Goal: Transaction & Acquisition: Purchase product/service

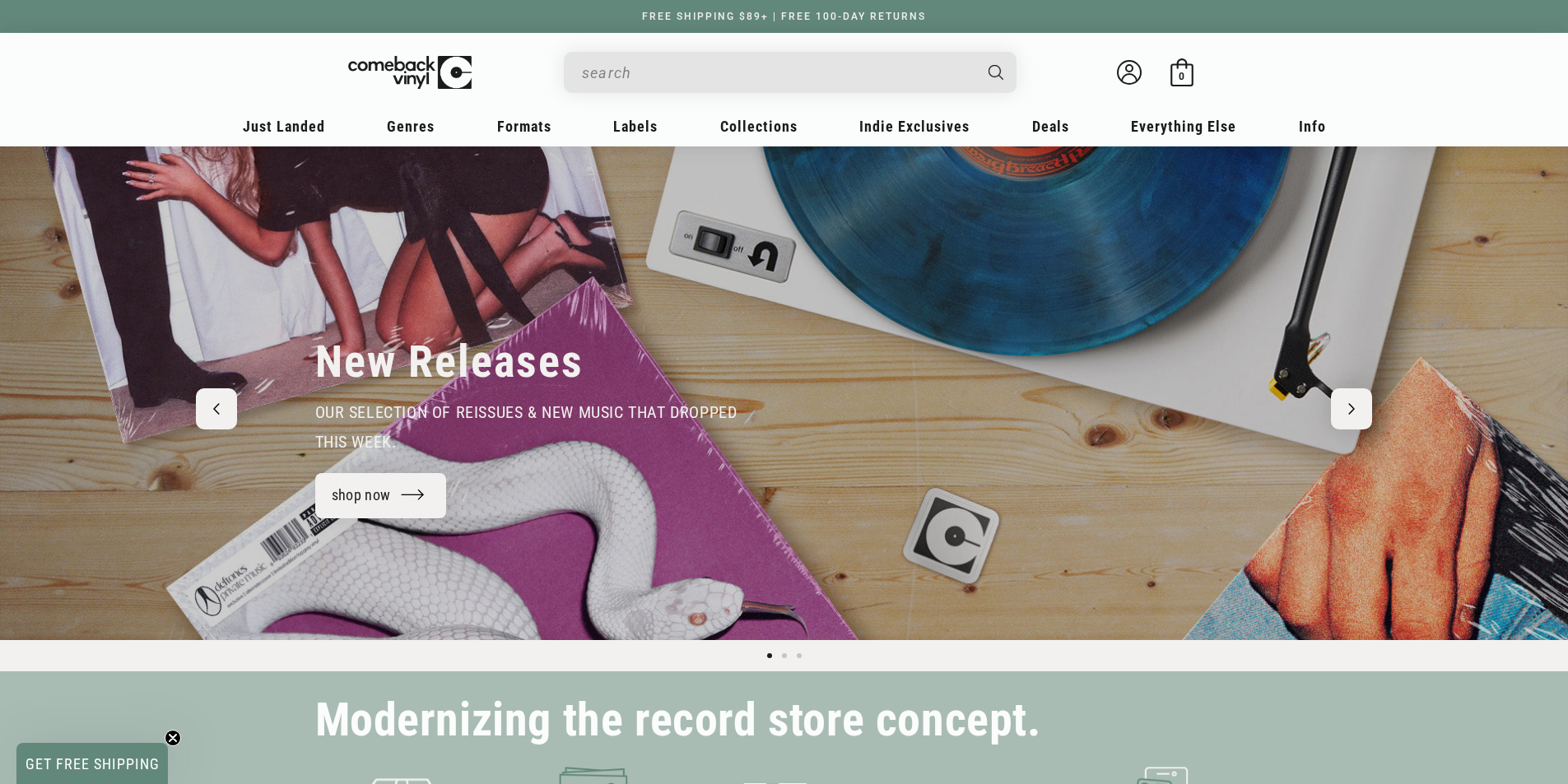
click at [661, 71] on input "When autocomplete results are available use up and down arrows to review and en…" at bounding box center [776, 73] width 390 height 34
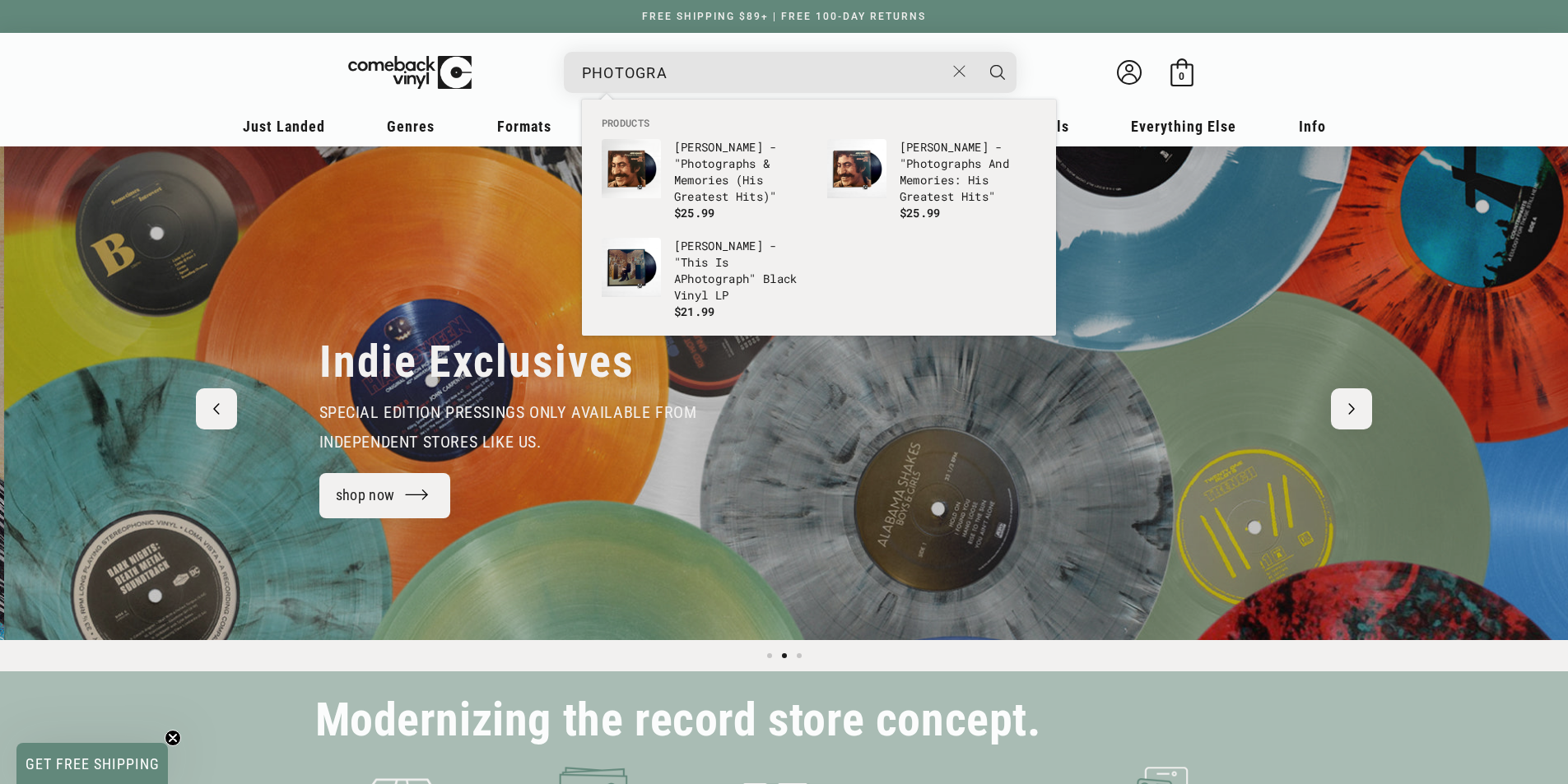
scroll to position [0, 1568]
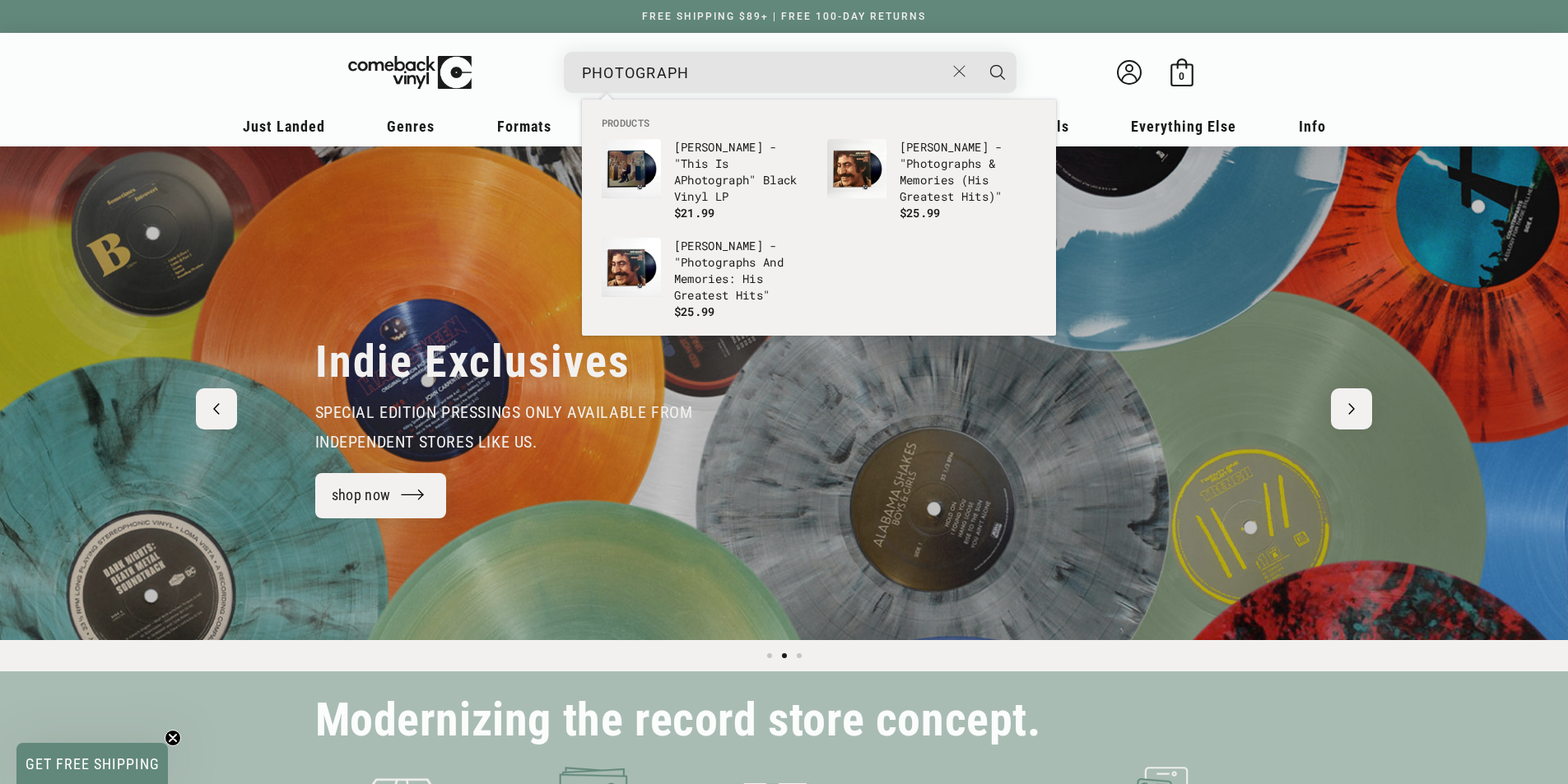
type input "PHOTOGRAPH"
click at [977, 52] on button "Search" at bounding box center [997, 72] width 41 height 41
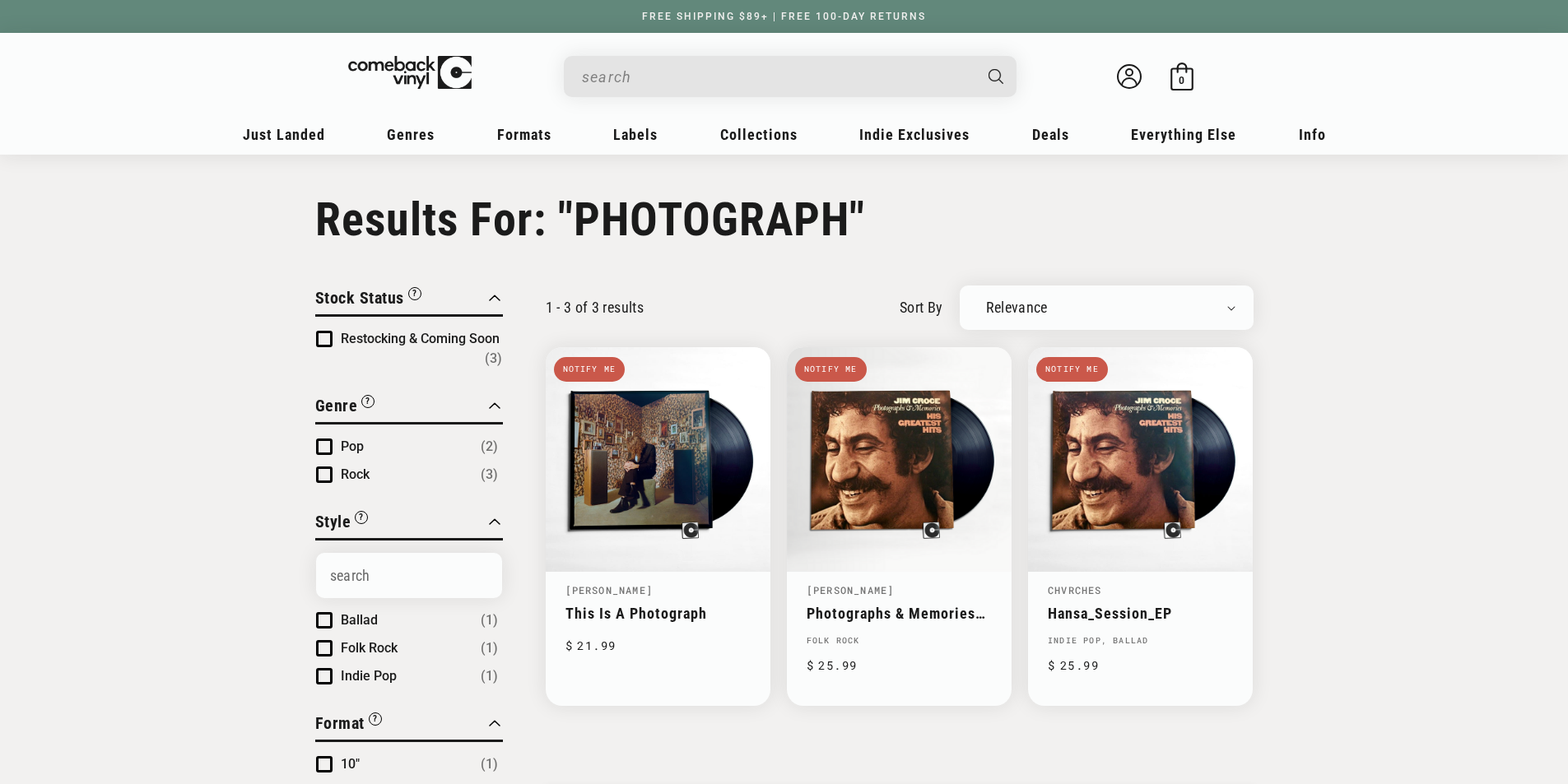
type input "PHOTOGRAPH"
